Goal: Book appointment/travel/reservation

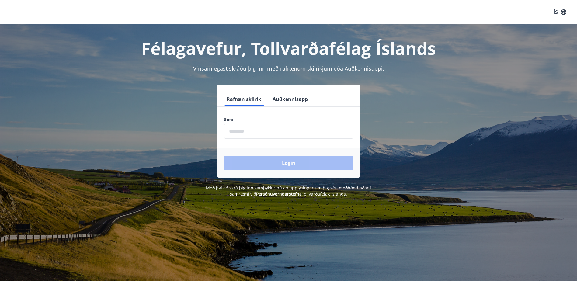
click at [252, 134] on input "phone" at bounding box center [288, 131] width 129 height 15
type input "********"
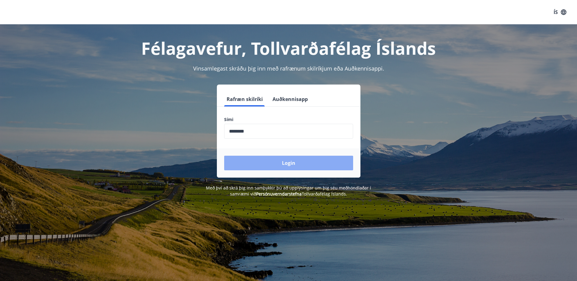
click at [259, 162] on button "Login" at bounding box center [288, 163] width 129 height 15
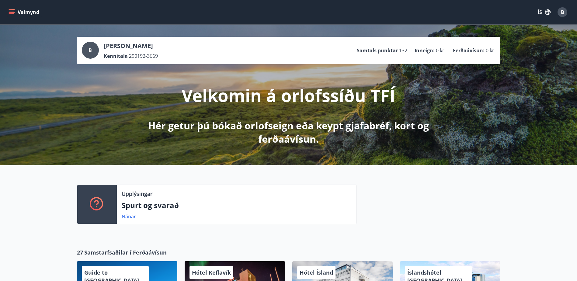
click at [9, 10] on icon "menu" at bounding box center [12, 12] width 6 height 6
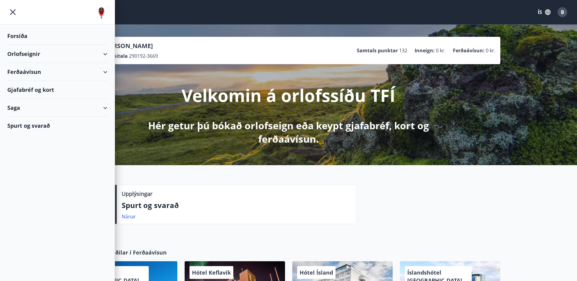
click at [106, 55] on div "Orlofseignir" at bounding box center [57, 54] width 100 height 18
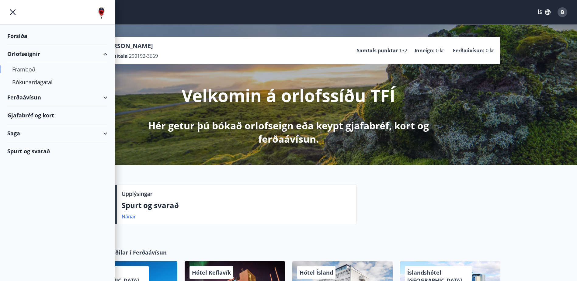
click at [27, 71] on div "Framboð" at bounding box center [57, 69] width 90 height 13
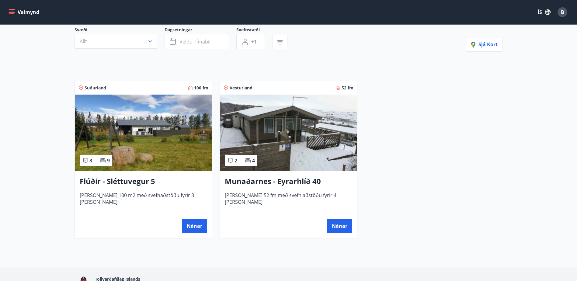
scroll to position [61, 0]
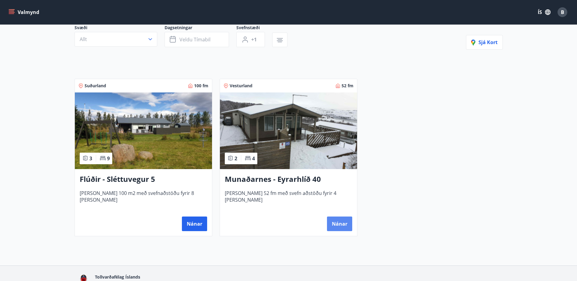
click at [343, 226] on button "Nánar" at bounding box center [339, 224] width 25 height 15
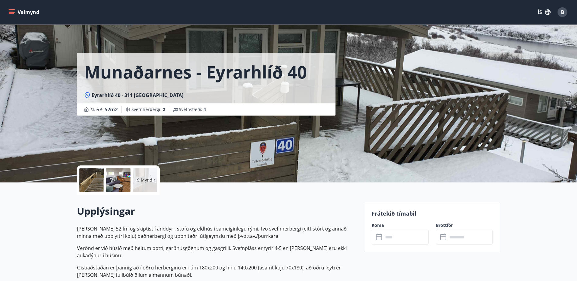
click at [396, 236] on input "text" at bounding box center [405, 237] width 45 height 15
